Goal: Task Accomplishment & Management: Use online tool/utility

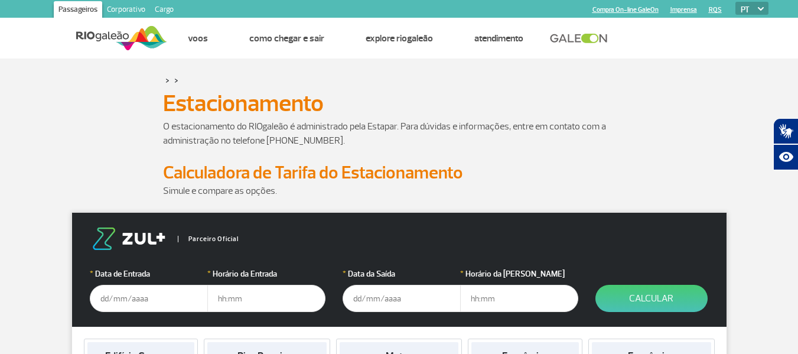
click at [155, 298] on input "text" at bounding box center [149, 298] width 118 height 27
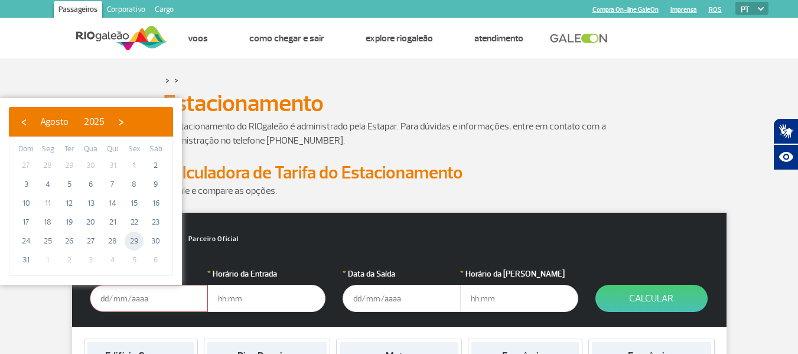
click at [132, 239] on span "29" at bounding box center [134, 240] width 19 height 19
type input "[DATE]"
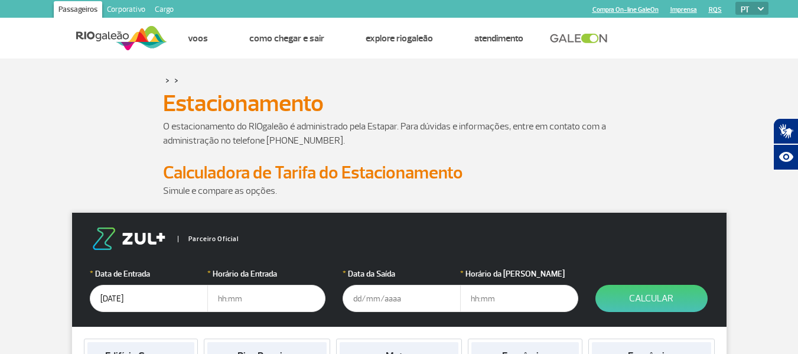
click at [256, 301] on input "text" at bounding box center [266, 298] width 118 height 27
click at [279, 298] on input "17:30" at bounding box center [266, 298] width 118 height 27
type input "17:30"
click at [392, 299] on input "text" at bounding box center [401, 298] width 118 height 27
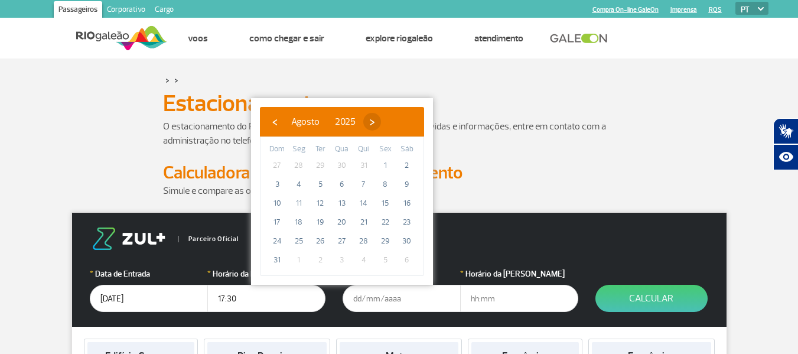
click at [381, 121] on span "›" at bounding box center [372, 122] width 18 height 18
click at [404, 183] on span "13" at bounding box center [406, 184] width 19 height 19
type input "[DATE]"
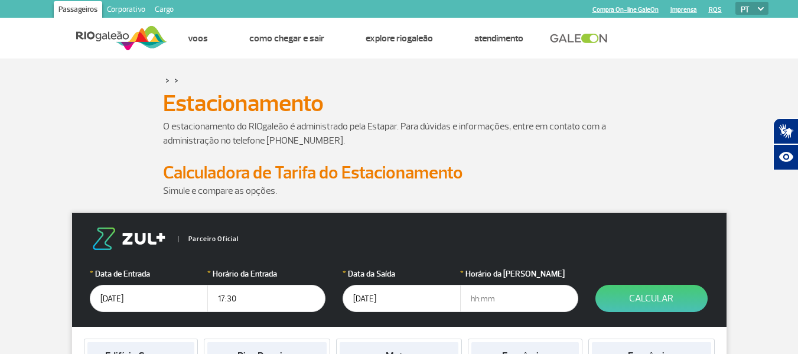
click at [487, 296] on input "text" at bounding box center [519, 298] width 118 height 27
type input "9"
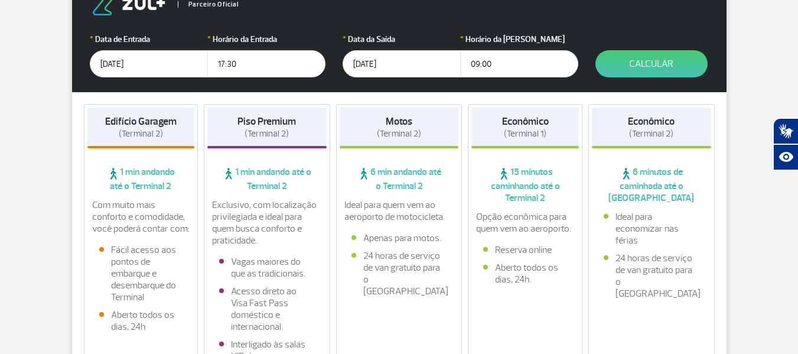
scroll to position [236, 0]
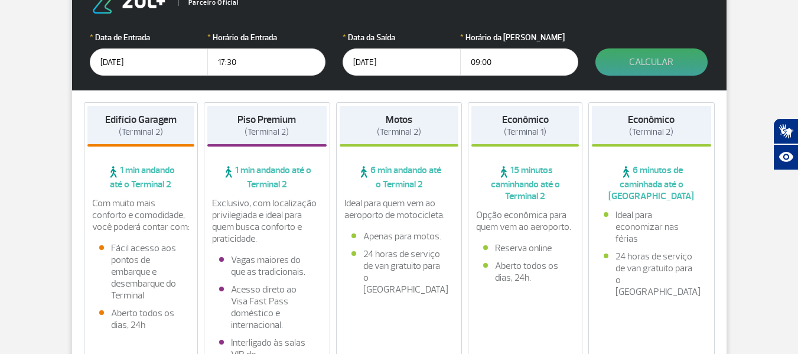
type input "09:00"
click at [652, 65] on button "Calcular" at bounding box center [651, 61] width 112 height 27
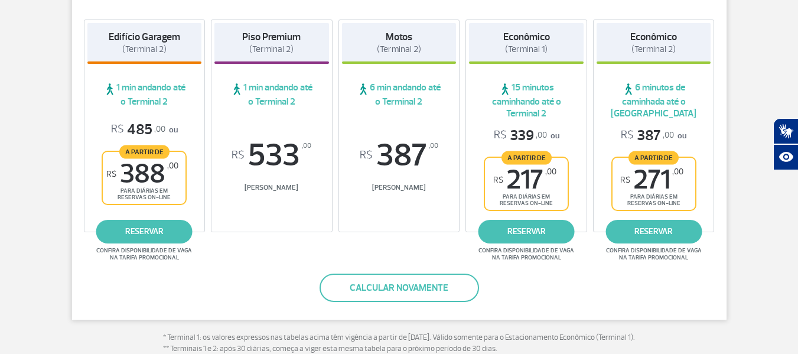
scroll to position [240, 0]
